Goal: Task Accomplishment & Management: Complete application form

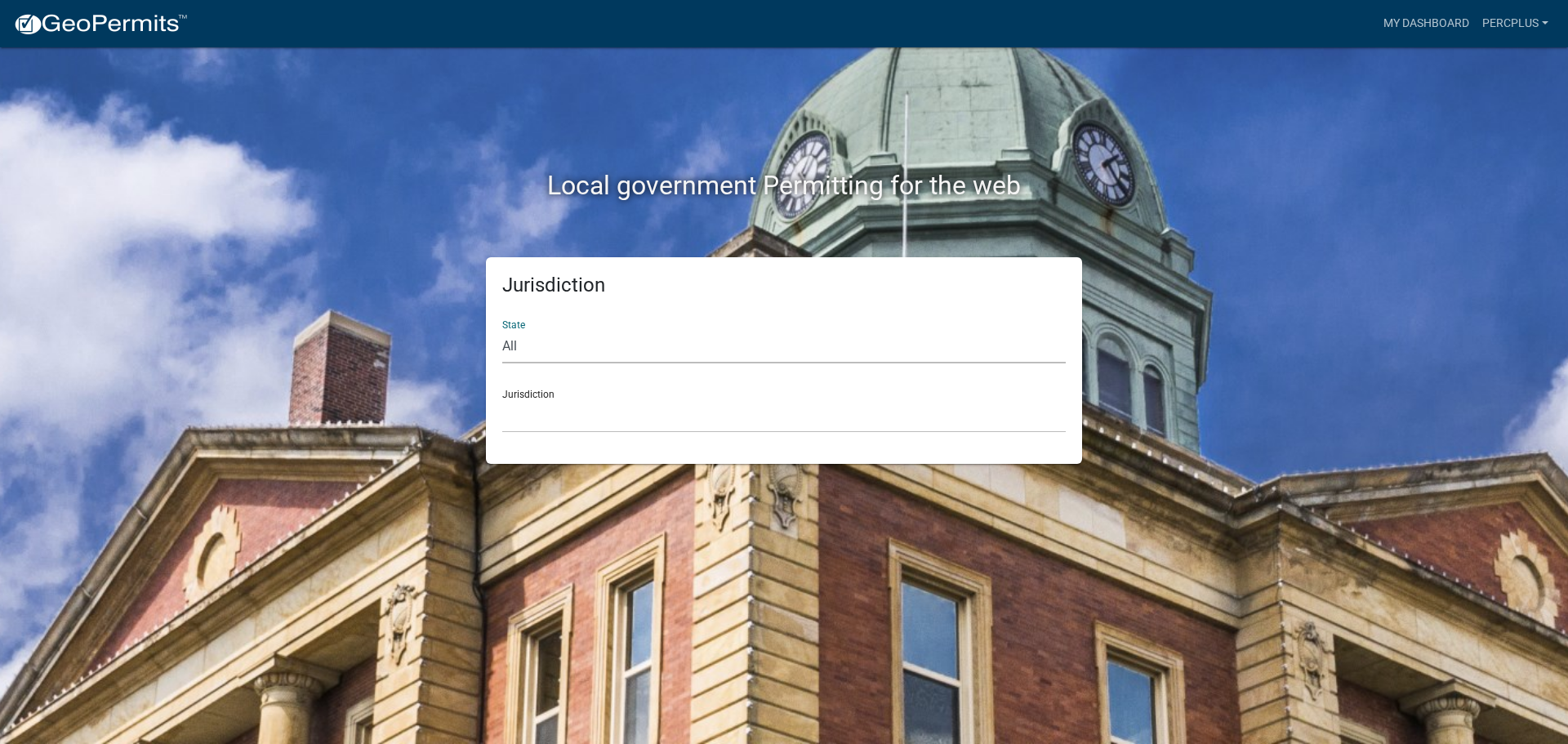
click at [556, 351] on select "All [US_STATE] [US_STATE] [US_STATE] [US_STATE] [US_STATE] [US_STATE] [US_STATE…" at bounding box center [783, 346] width 563 height 33
select select "[US_STATE]"
click at [502, 330] on select "All [US_STATE] [US_STATE] [US_STATE] [US_STATE] [US_STATE] [US_STATE] [US_STATE…" at bounding box center [783, 346] width 563 height 33
click at [541, 427] on select "[GEOGRAPHIC_DATA], [US_STATE] [GEOGRAPHIC_DATA], [US_STATE] [GEOGRAPHIC_DATA], …" at bounding box center [783, 416] width 563 height 33
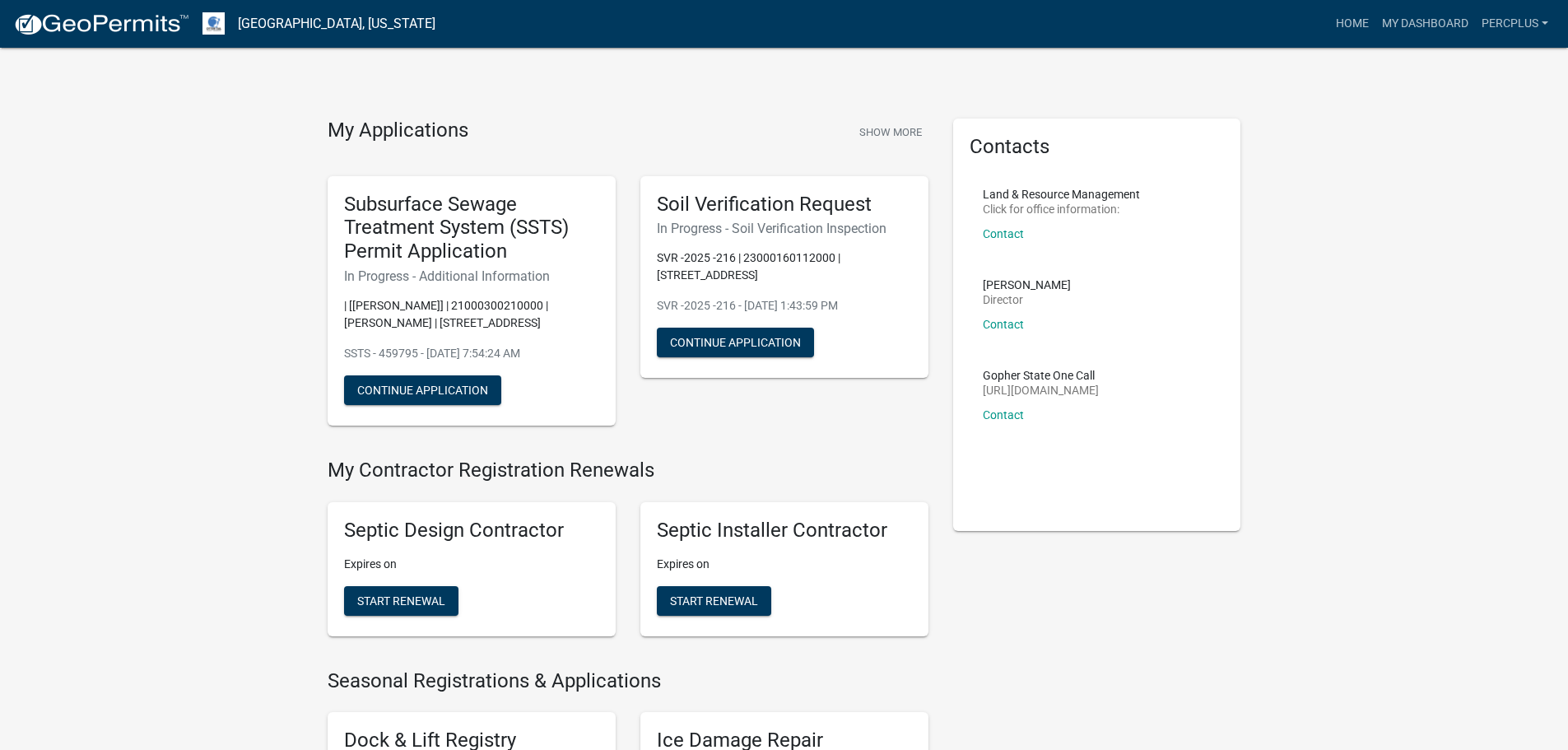
click at [467, 290] on div "Subsurface Sewage Treatment System (SSTS) Permit Application In Progress - Addi…" at bounding box center [471, 302] width 288 height 251
click at [450, 386] on button "Continue Application" at bounding box center [422, 390] width 157 height 30
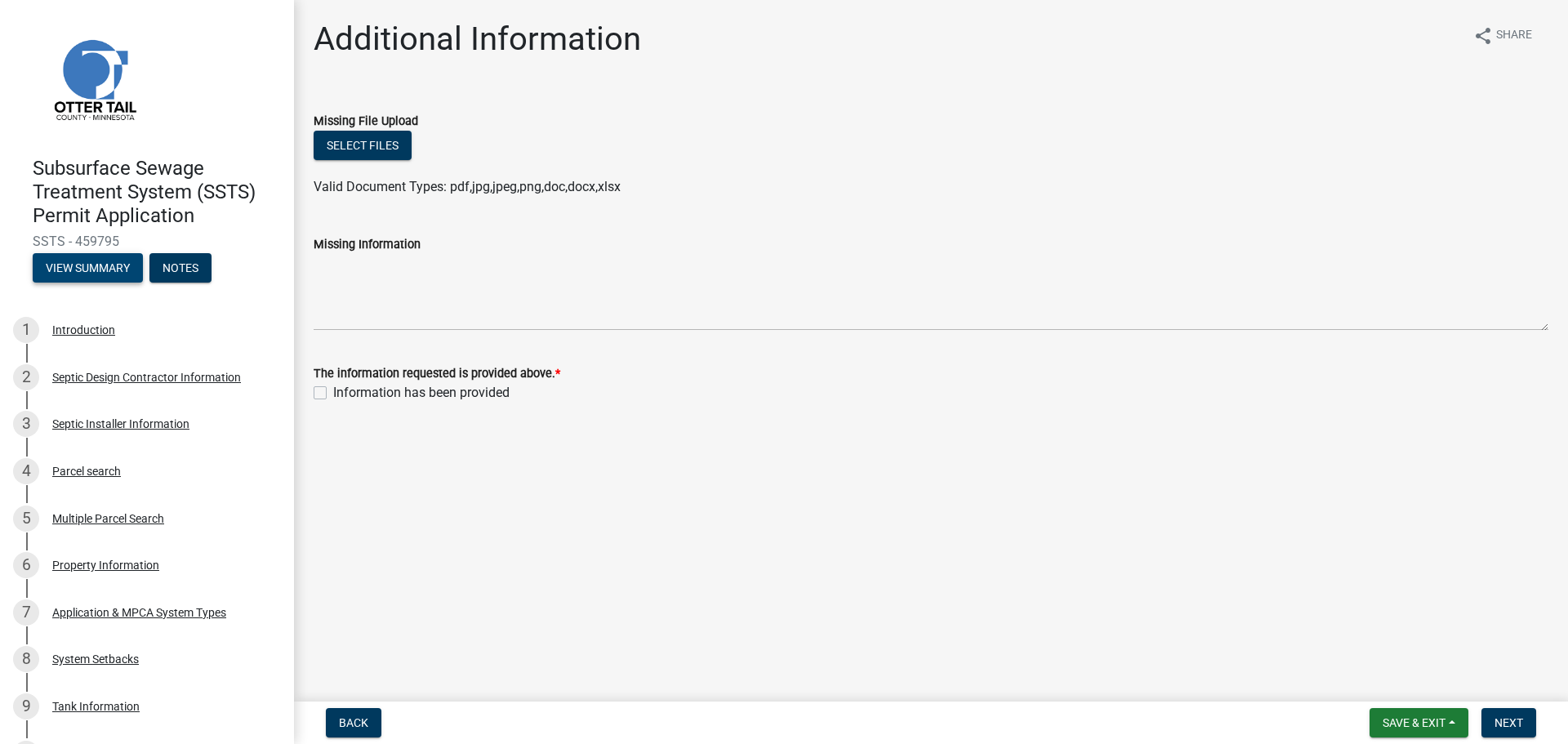
click at [78, 261] on button "View Summary" at bounding box center [87, 268] width 110 height 30
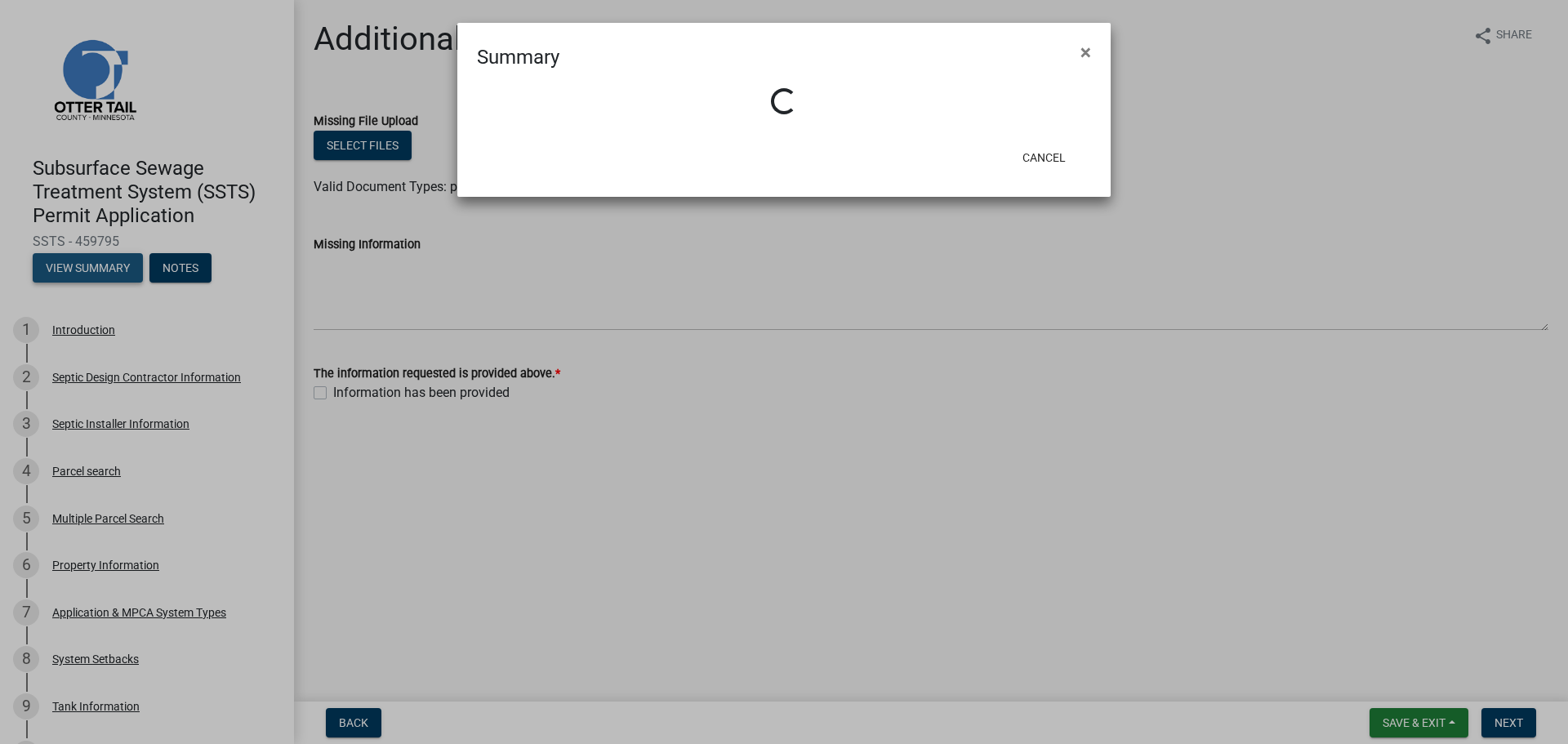
click at [78, 261] on ngb-modal-window "Summary × Loading... Cancel" at bounding box center [784, 372] width 1568 height 744
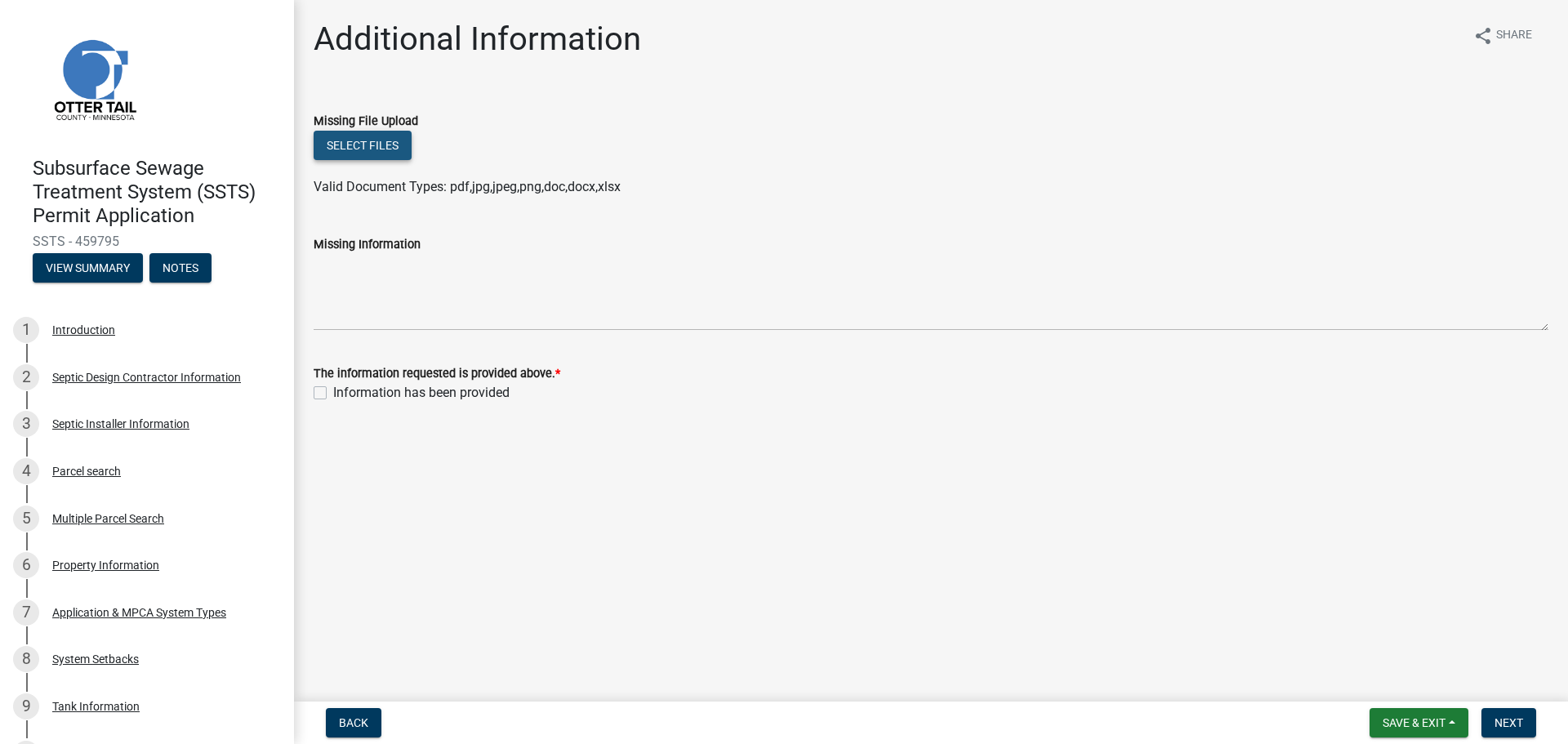
click at [375, 141] on button "Select files" at bounding box center [362, 145] width 98 height 30
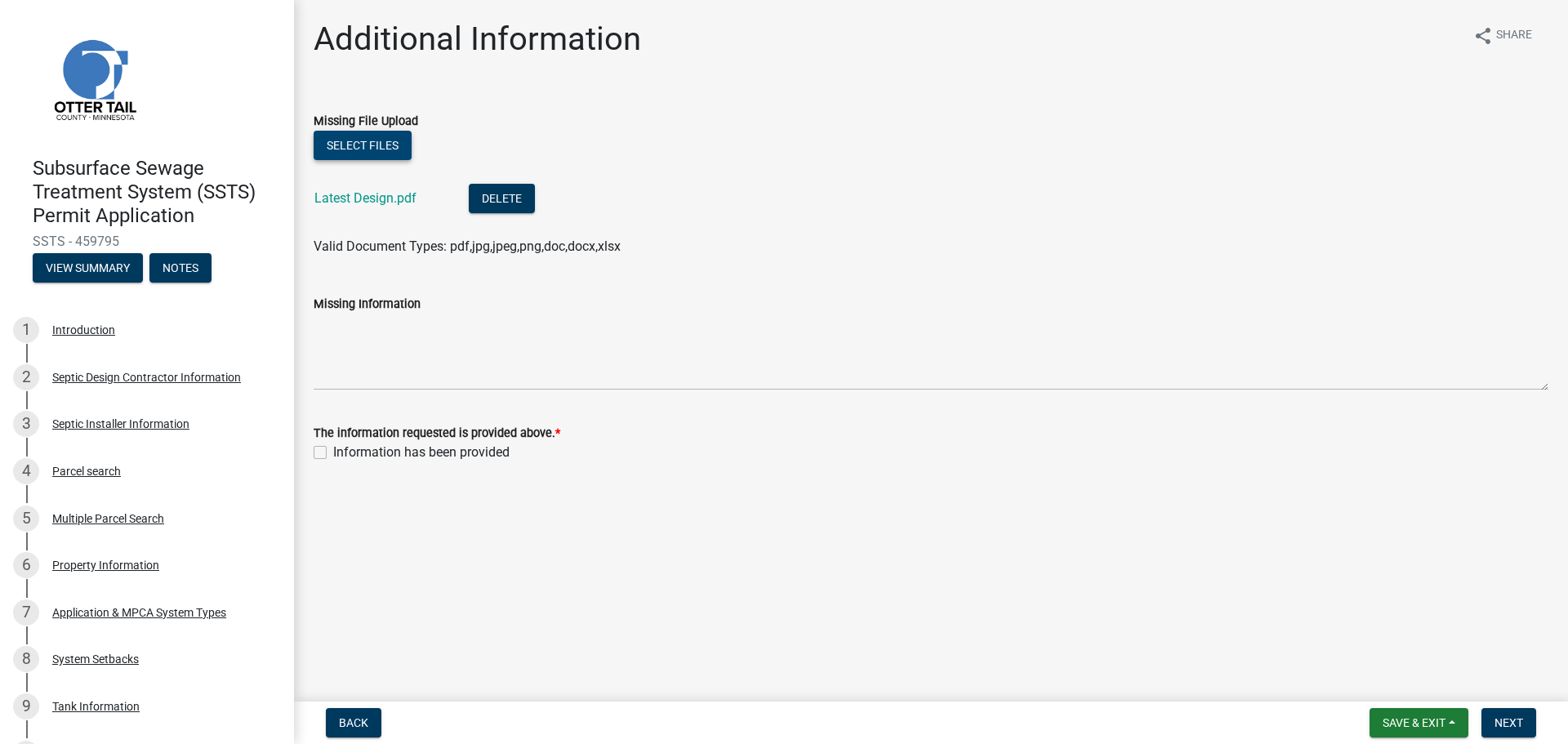
click at [365, 138] on button "Select files" at bounding box center [362, 145] width 98 height 30
click at [363, 138] on button "Select files" at bounding box center [362, 145] width 98 height 30
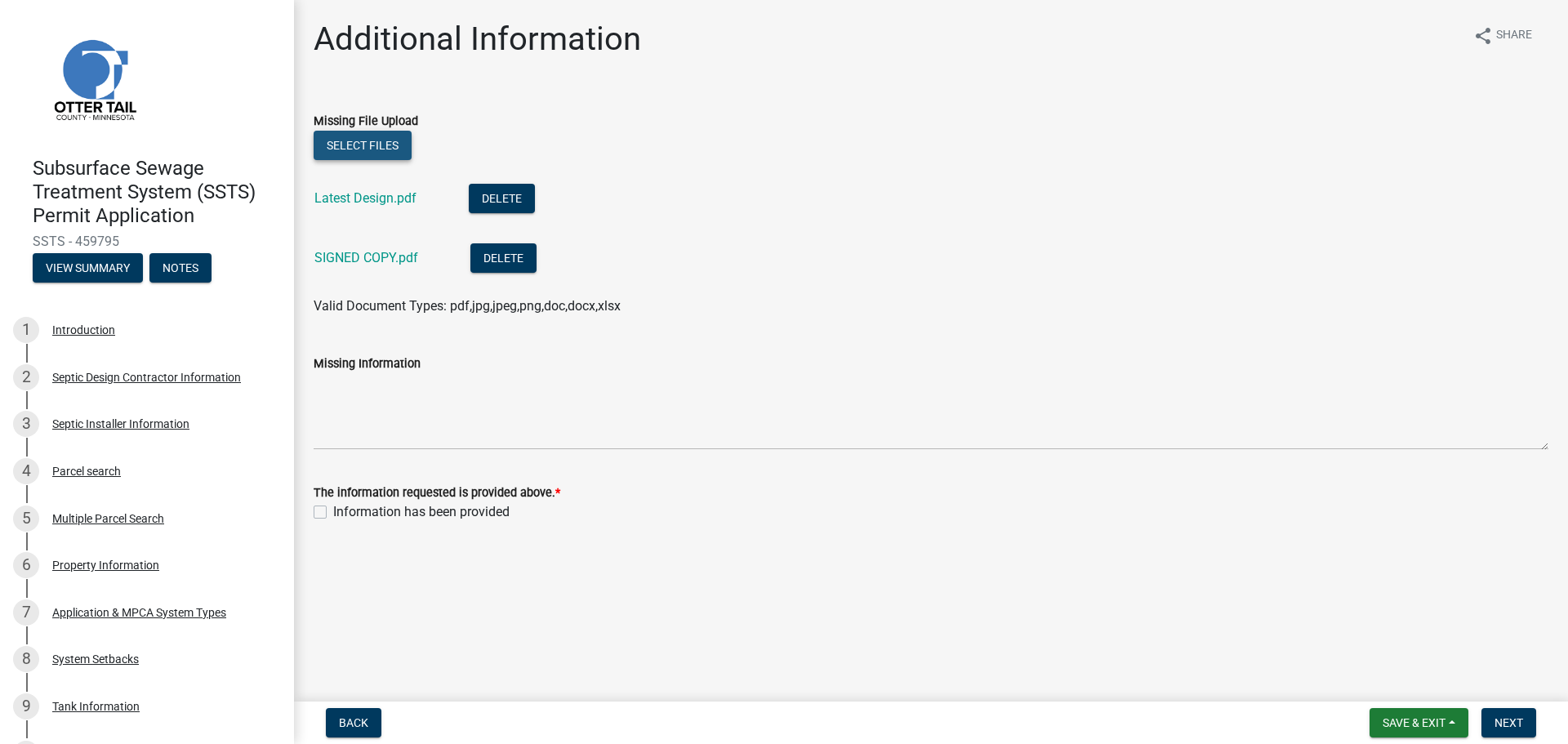
click at [352, 143] on button "Select files" at bounding box center [362, 145] width 98 height 30
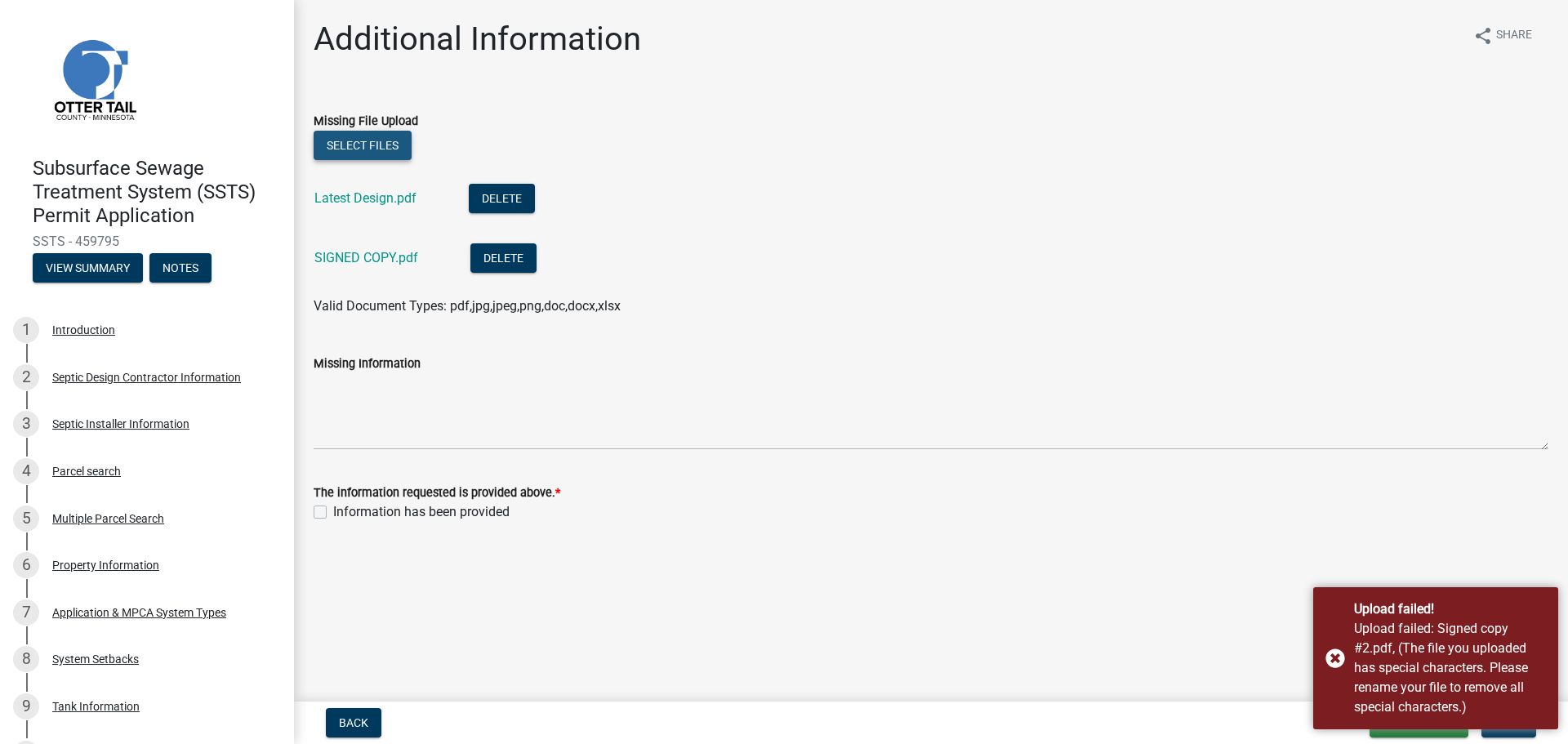
click at [368, 142] on button "Select files" at bounding box center [362, 145] width 98 height 30
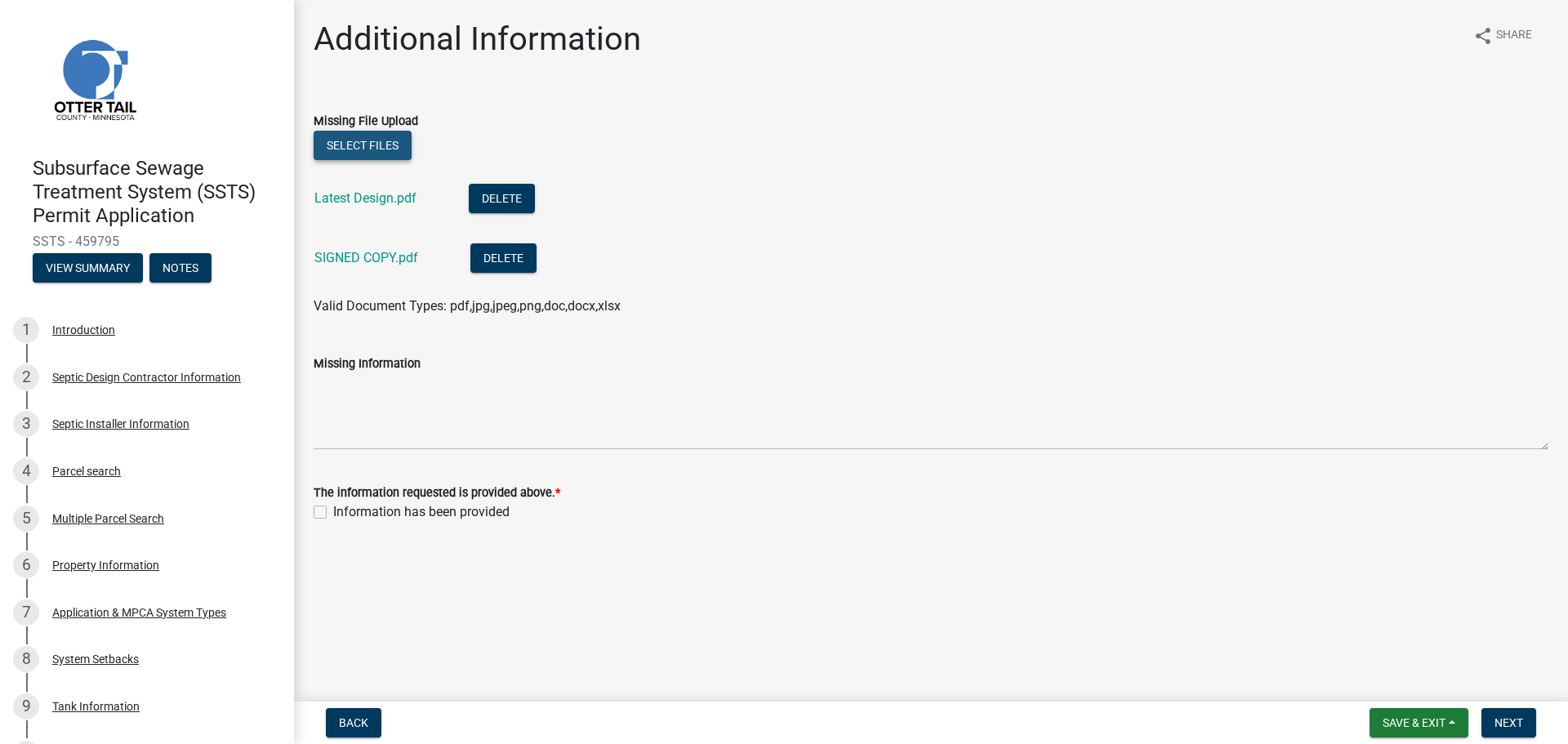
click at [379, 143] on button "Select files" at bounding box center [362, 145] width 98 height 30
click at [367, 134] on button "Select files" at bounding box center [362, 145] width 98 height 30
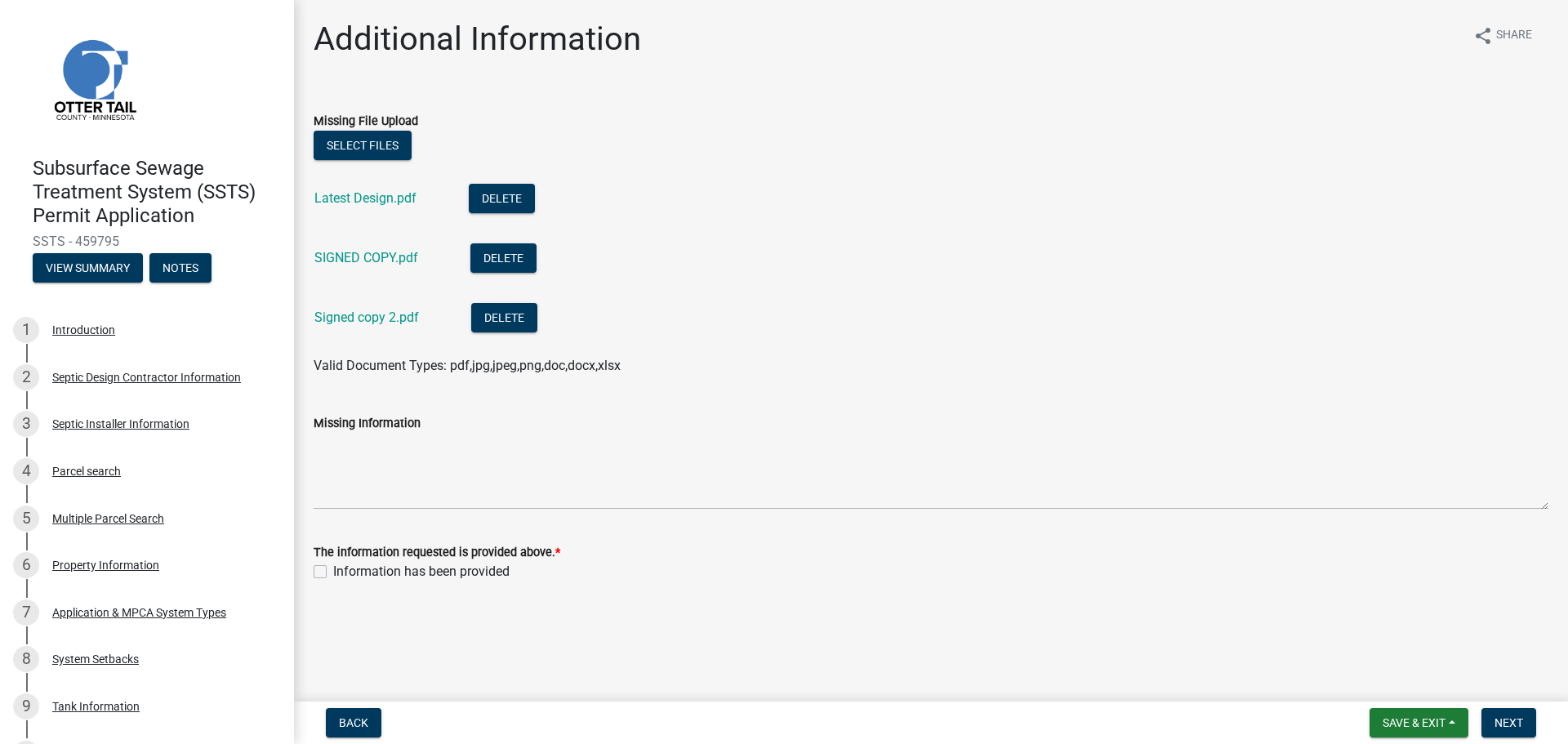
click at [334, 570] on label "Information has been provided" at bounding box center [422, 572] width 177 height 20
click at [334, 570] on input "Information has been provided" at bounding box center [338, 567] width 11 height 11
checkbox input "true"
click at [1517, 716] on span "Next" at bounding box center [1509, 723] width 29 height 13
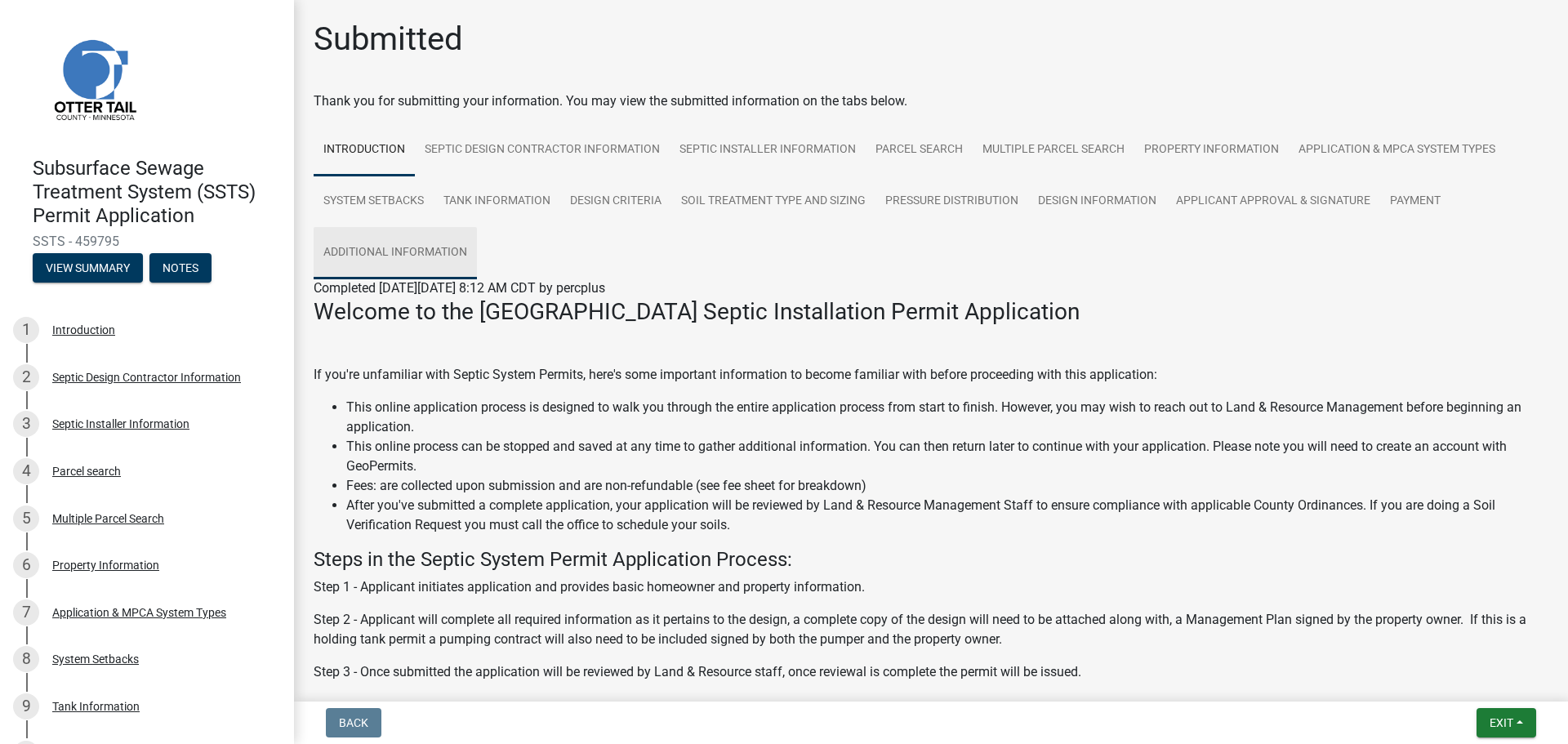
click at [419, 252] on link "Additional Information" at bounding box center [395, 253] width 163 height 53
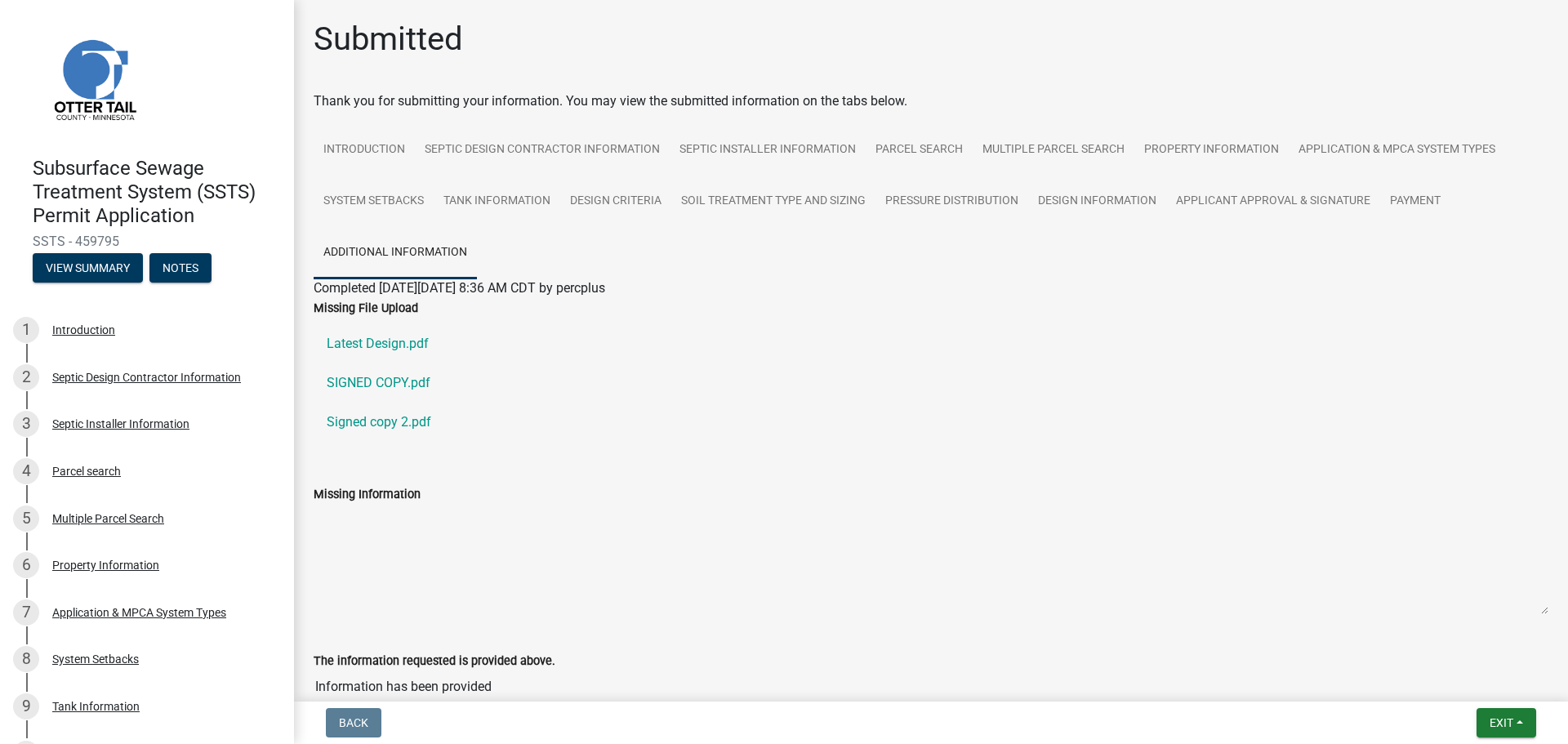
click at [419, 252] on link "Additional Information" at bounding box center [395, 253] width 163 height 53
click at [1518, 718] on button "Exit" at bounding box center [1507, 723] width 59 height 30
click at [1444, 683] on button "Save & Exit" at bounding box center [1470, 680] width 131 height 39
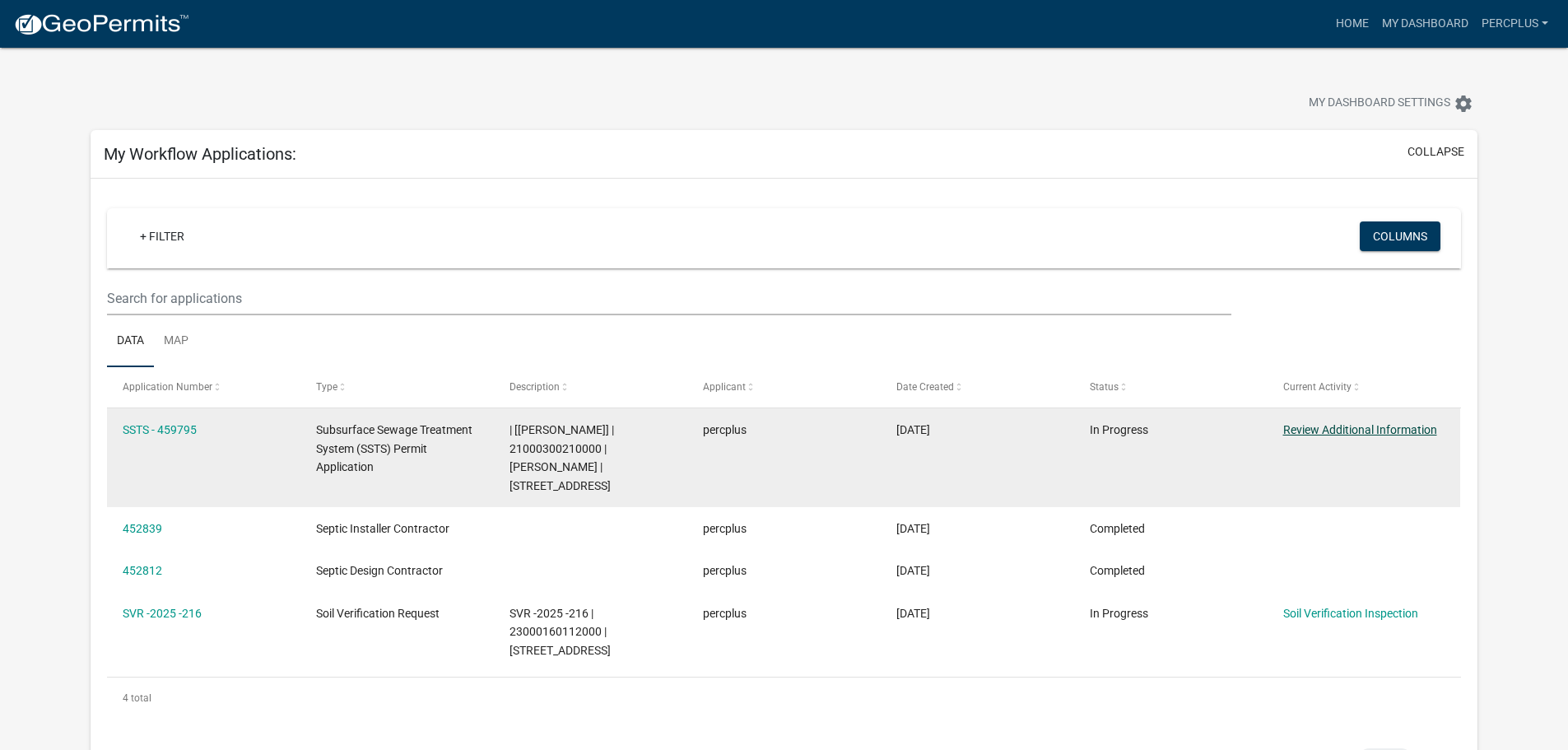
click at [1362, 427] on link "Review Additional Information" at bounding box center [1361, 430] width 154 height 13
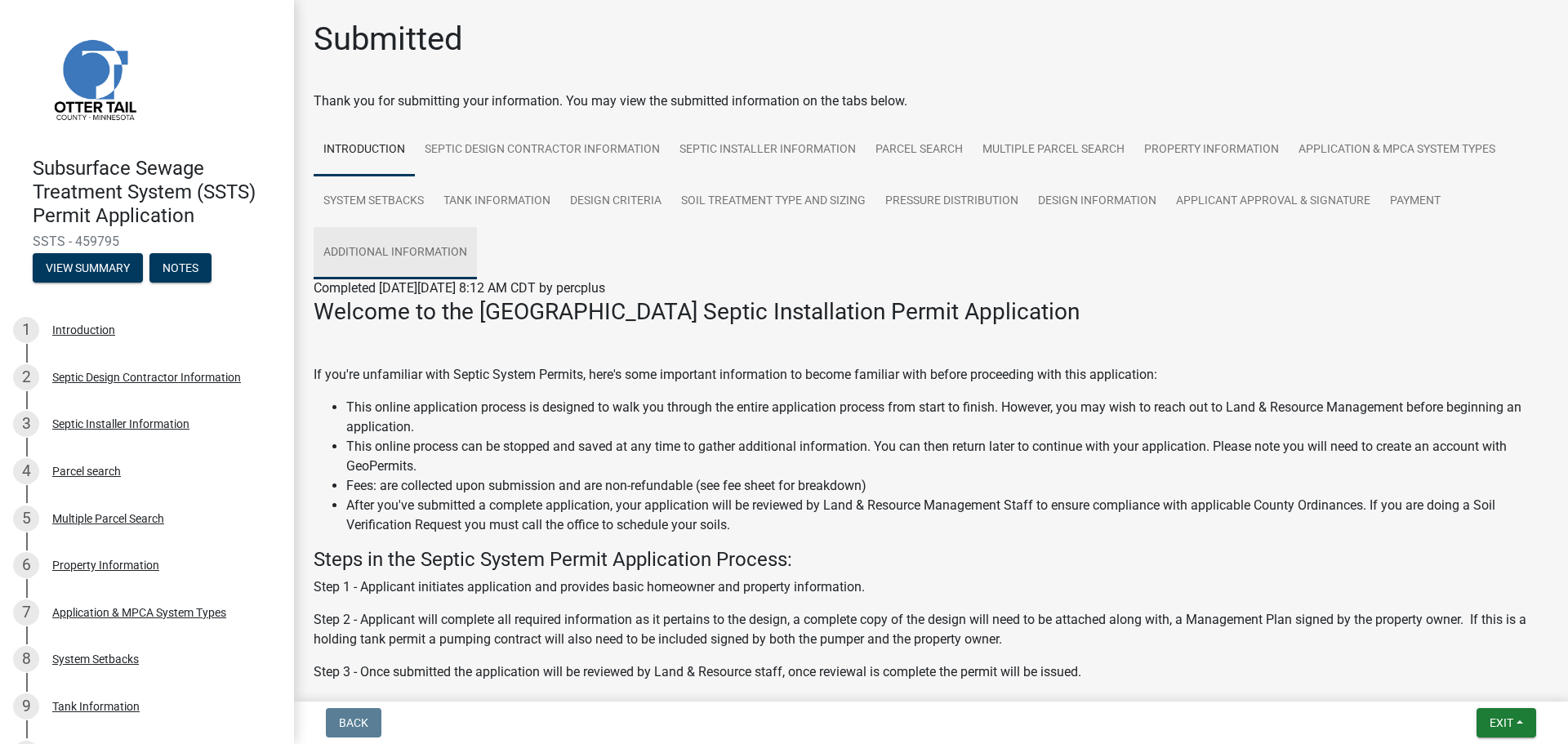
click at [441, 251] on link "Additional Information" at bounding box center [395, 253] width 163 height 53
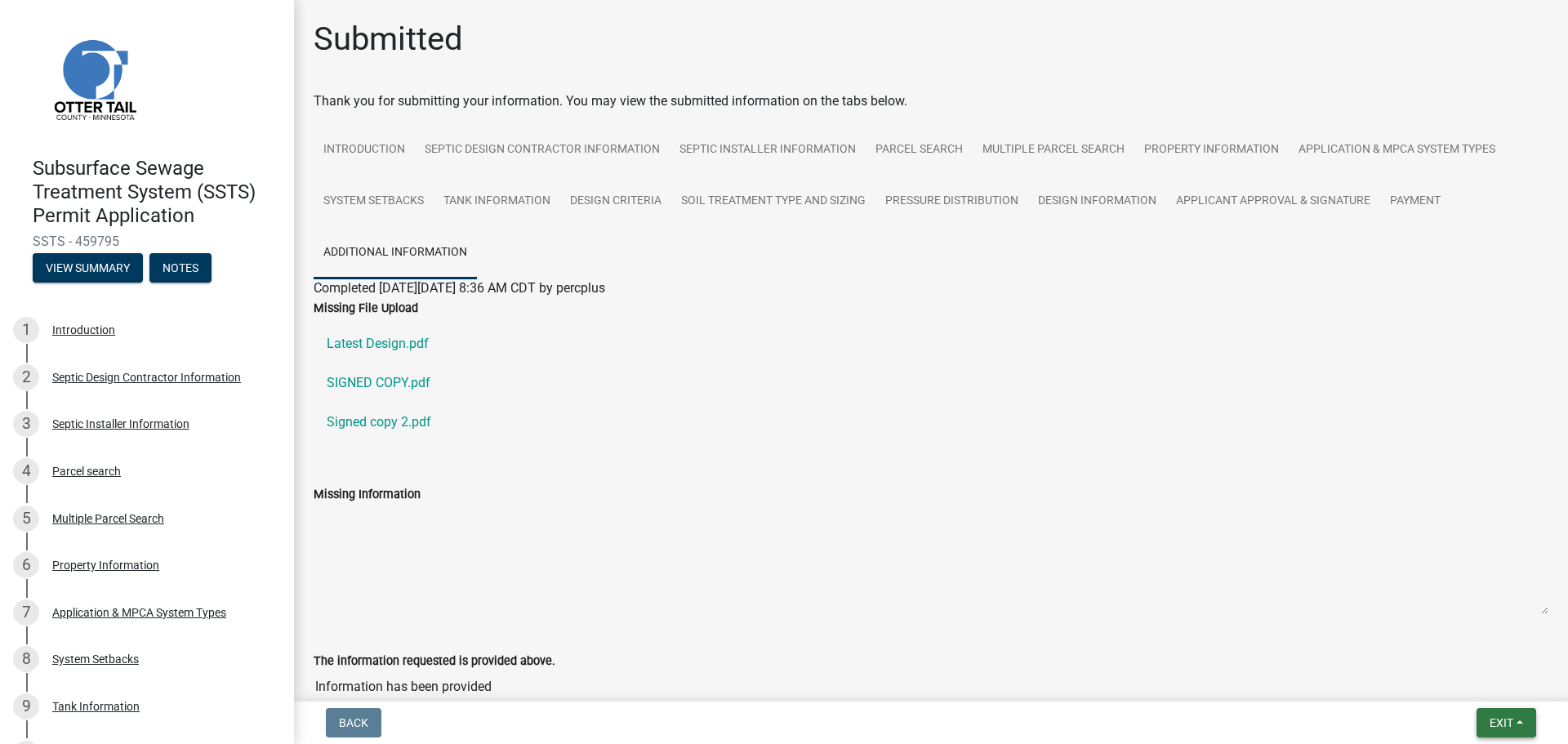
click at [1511, 709] on button "Exit" at bounding box center [1507, 723] width 59 height 30
click at [1484, 676] on button "Save & Exit" at bounding box center [1470, 680] width 131 height 39
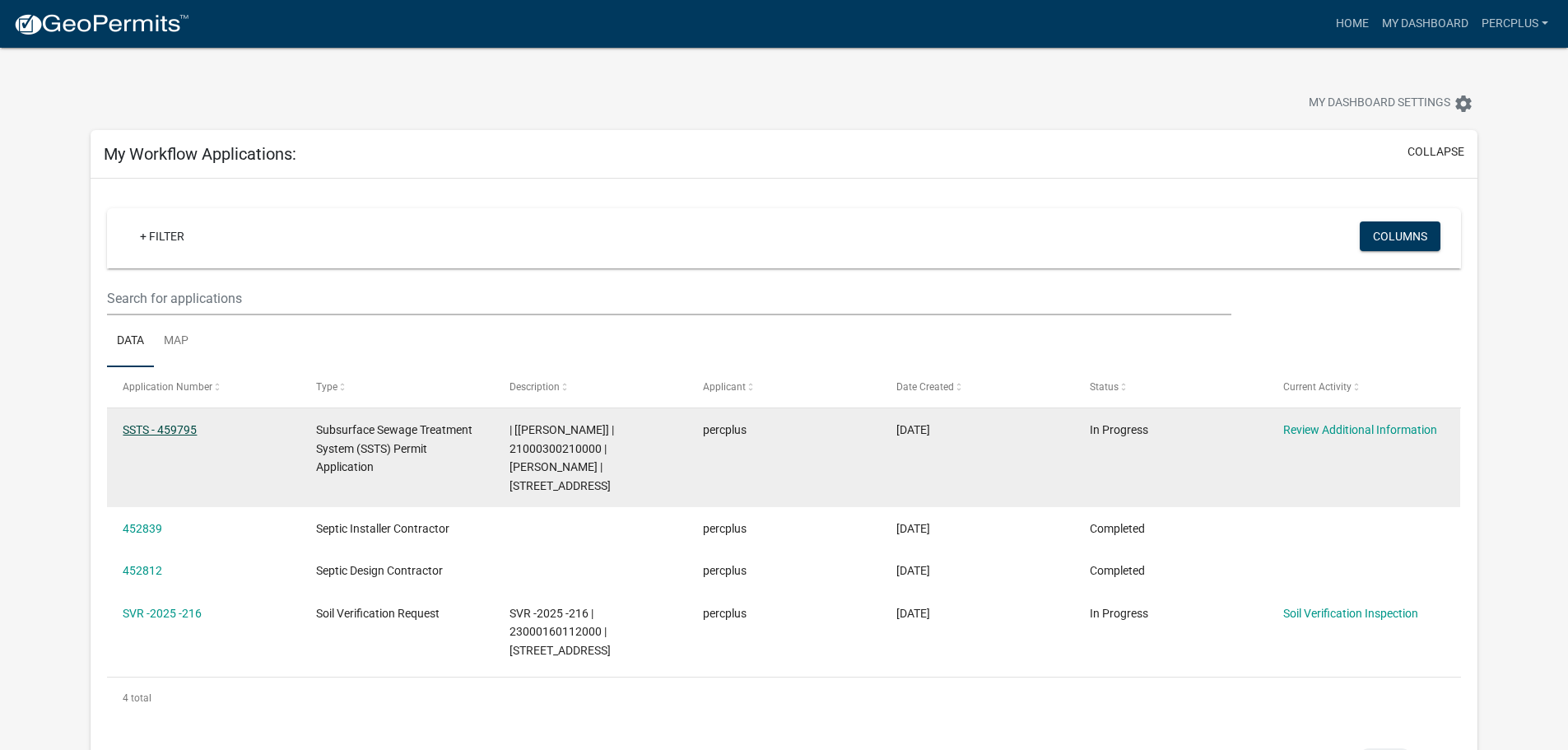
click at [173, 427] on link "SSTS - 459795" at bounding box center [159, 430] width 74 height 13
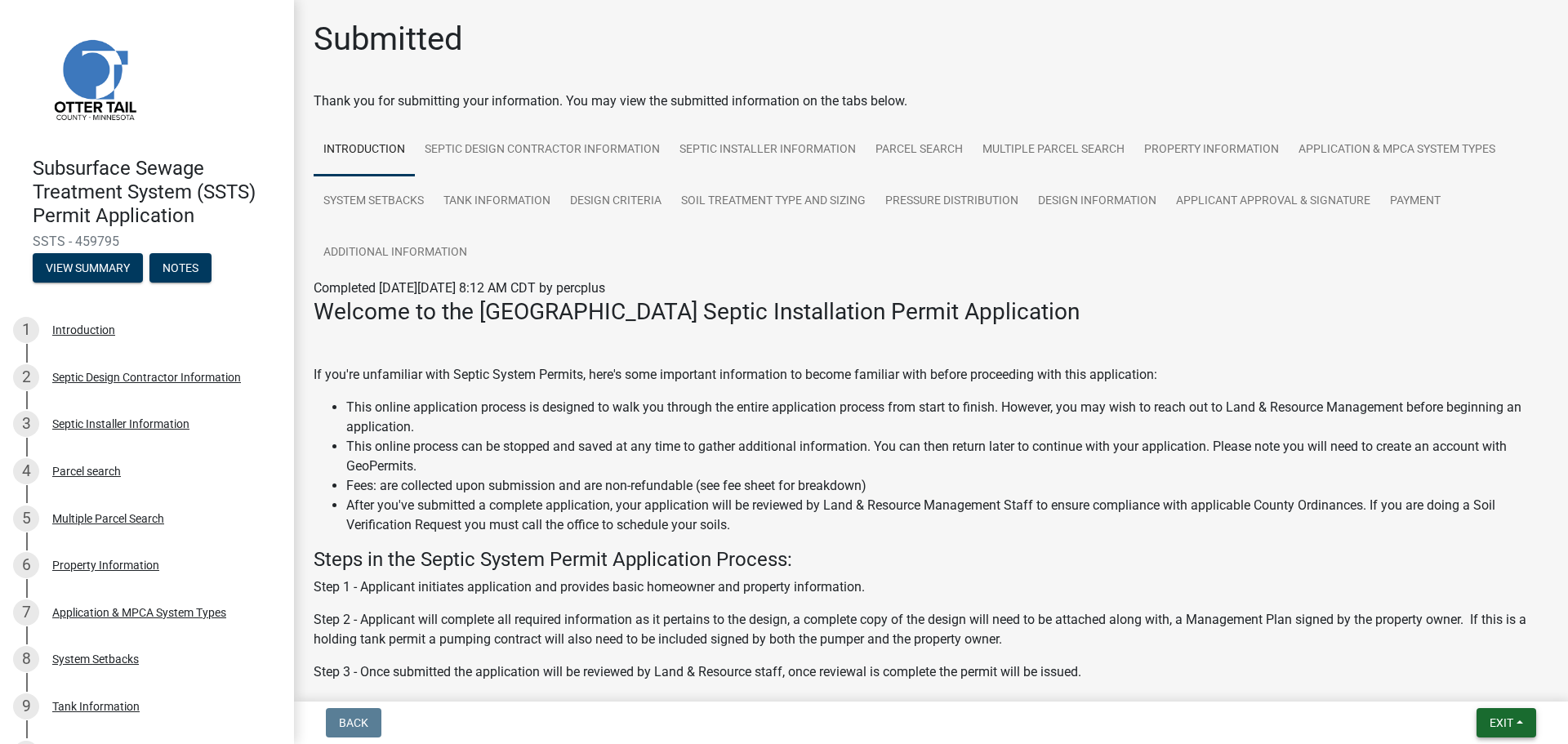
click at [1514, 716] on span "Exit" at bounding box center [1501, 723] width 24 height 13
click at [1489, 680] on button "Save & Exit" at bounding box center [1470, 680] width 131 height 39
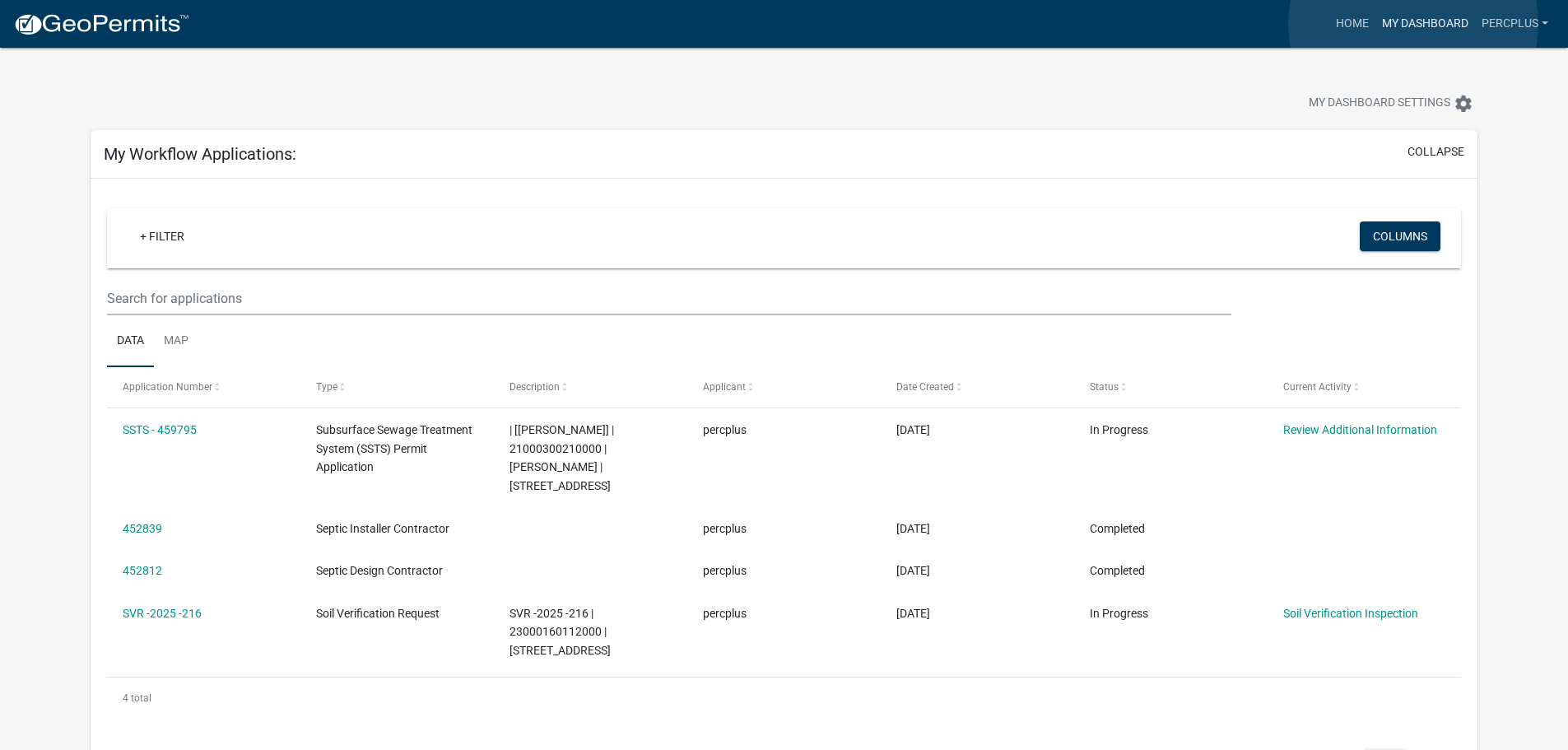
click at [1414, 24] on link "My Dashboard" at bounding box center [1425, 24] width 99 height 31
